Goal: Check status: Check status

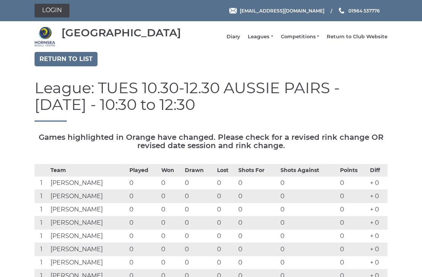
click at [240, 40] on link "Diary" at bounding box center [233, 36] width 14 height 7
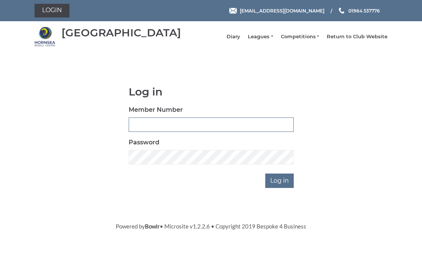
click at [162, 130] on input "Member Number" at bounding box center [211, 125] width 165 height 14
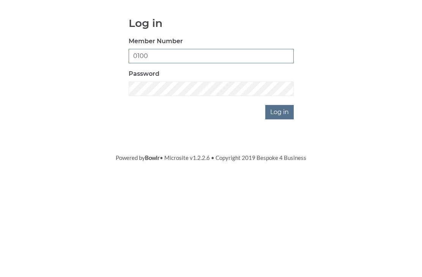
type input "0100"
click at [285, 174] on input "Log in" at bounding box center [279, 181] width 28 height 14
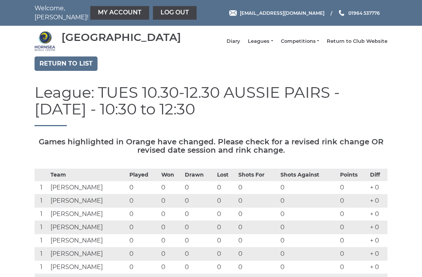
click at [240, 44] on link "Diary" at bounding box center [233, 41] width 14 height 7
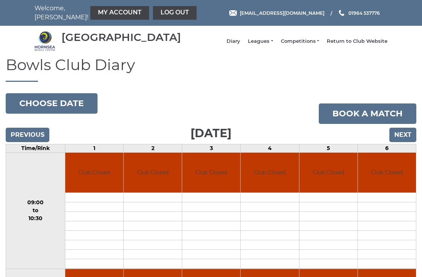
click at [63, 107] on button "Choose date" at bounding box center [52, 103] width 92 height 20
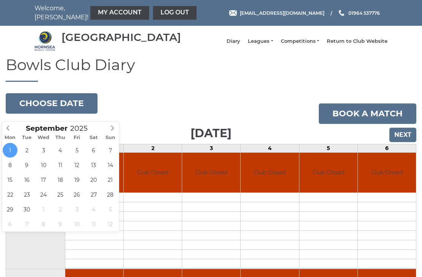
type input "2025-09-30"
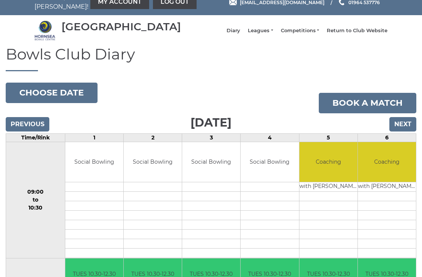
scroll to position [9, 0]
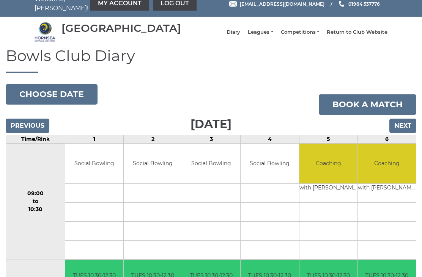
click at [407, 133] on input "Next" at bounding box center [402, 126] width 27 height 14
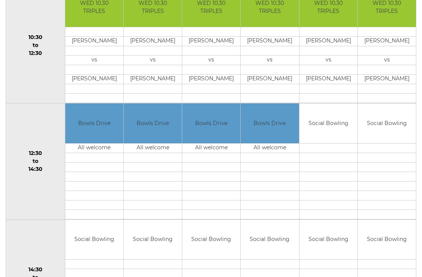
scroll to position [283, 0]
